Goal: Information Seeking & Learning: Learn about a topic

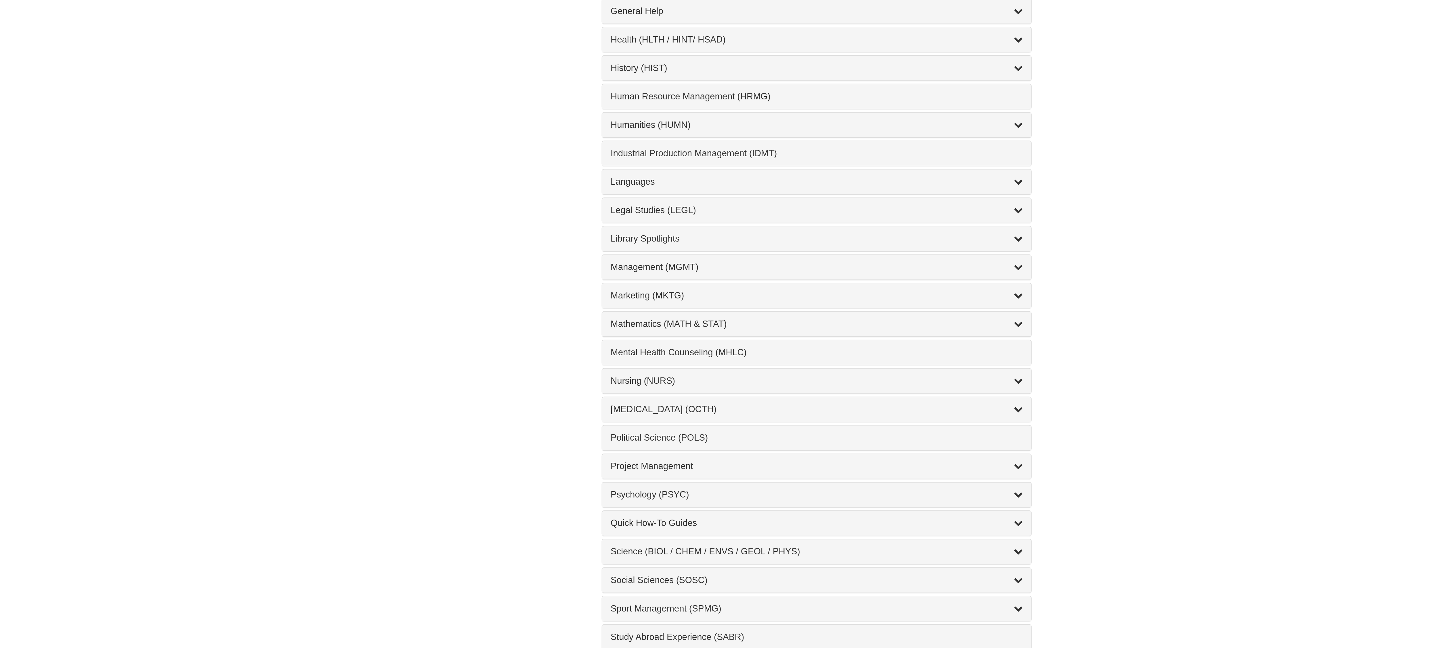
scroll to position [97, 0]
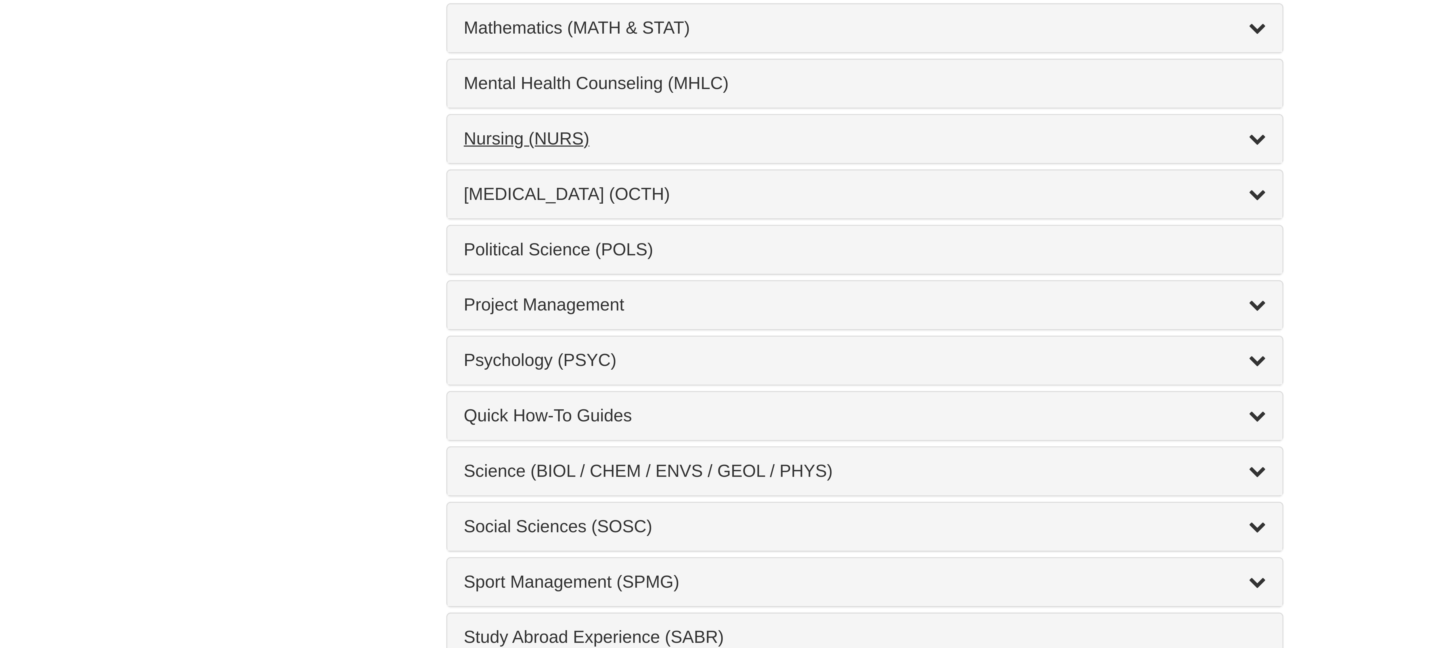
click at [617, 505] on div "Nursing (NURS) , 14 guides" at bounding box center [722, 501] width 212 height 7
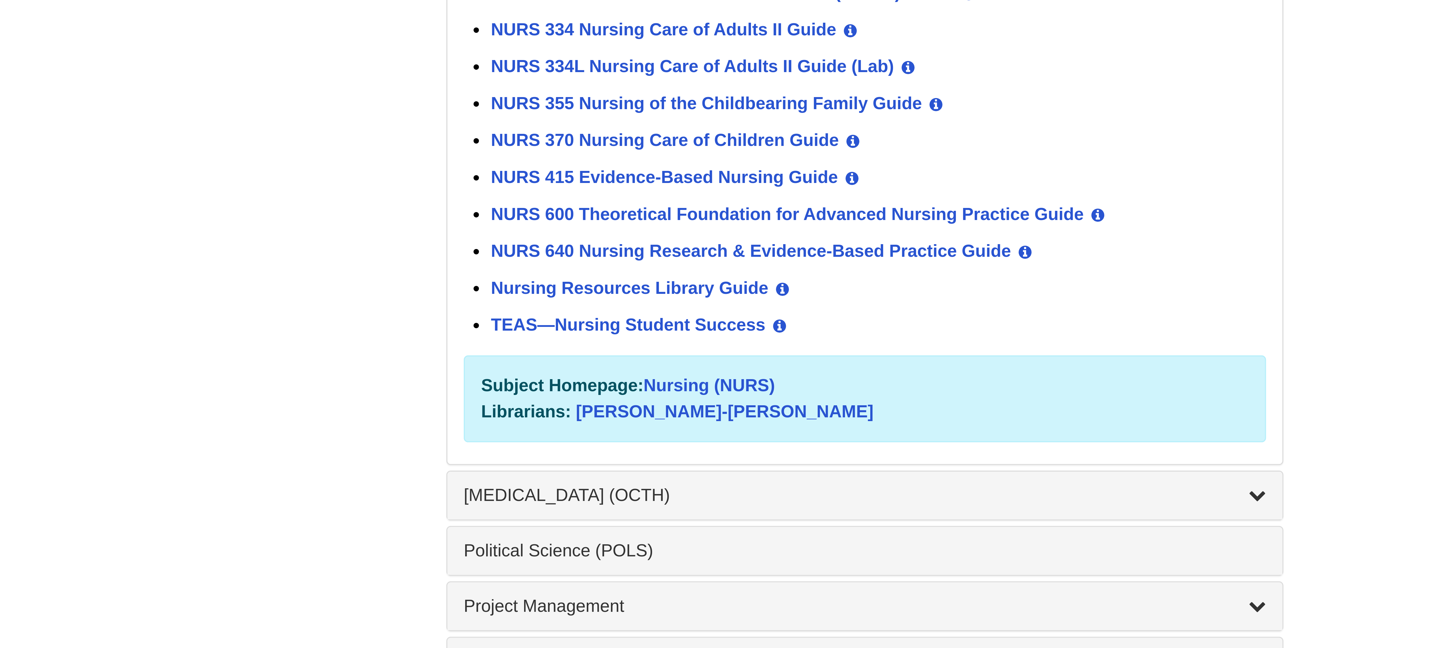
scroll to position [178, 0]
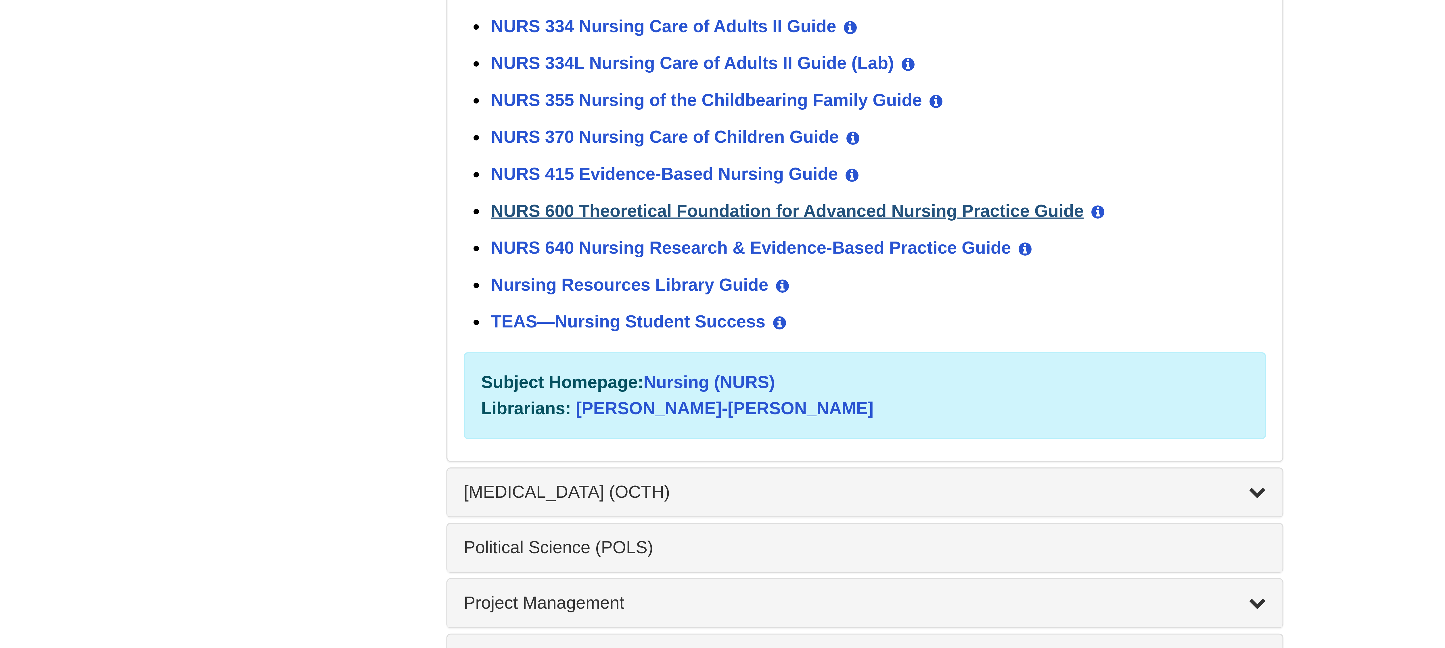
click at [641, 535] on link "NURS 600 Theoretical Foundation for Advanced Nursing Practice Guide" at bounding box center [701, 532] width 157 height 5
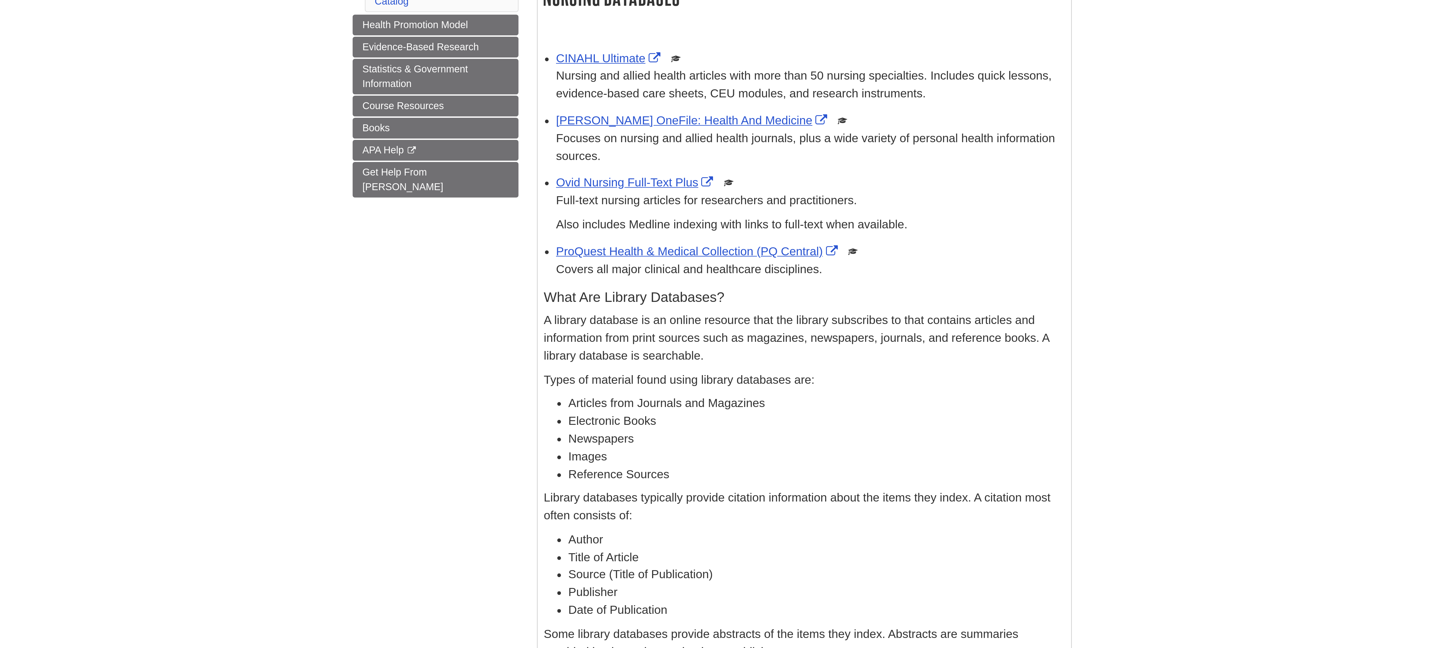
click at [661, 142] on div "Nursing Databases CINAHL Ultimate This link opens in a new window Nursing and a…" at bounding box center [765, 292] width 250 height 352
click at [666, 156] on link "CINAHL Ultimate" at bounding box center [674, 153] width 50 height 6
